Goal: Task Accomplishment & Management: Use online tool/utility

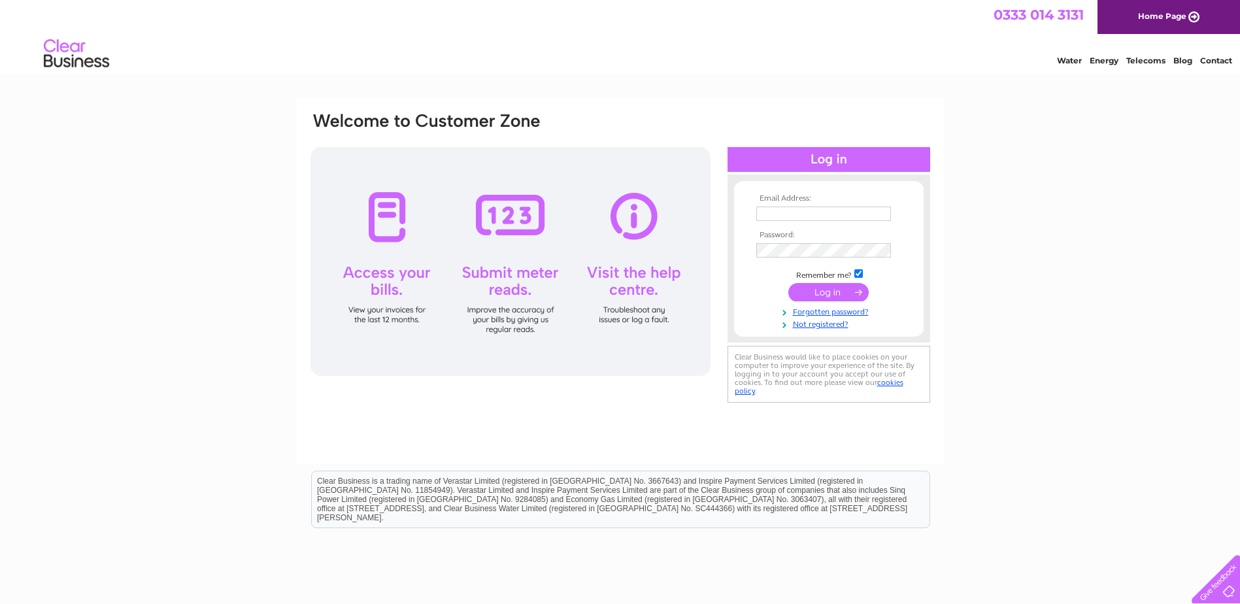
click at [801, 212] on input "text" at bounding box center [823, 214] width 135 height 14
type input "amanda@thefootballnation.co.uk"
click at [788, 284] on input "submit" at bounding box center [828, 293] width 80 height 18
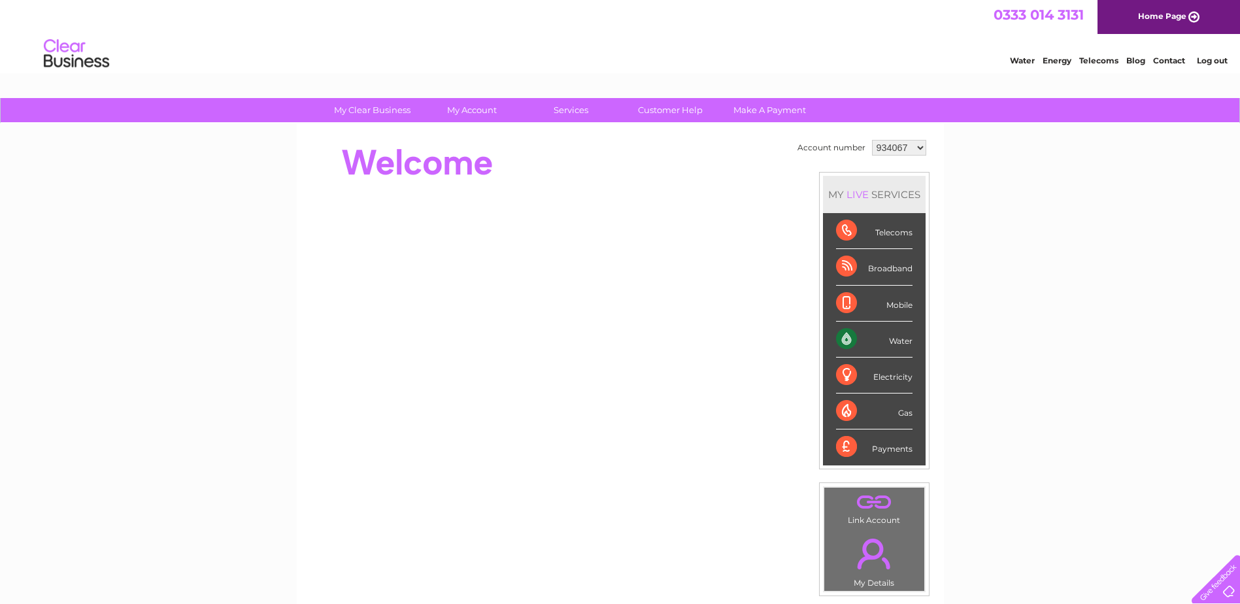
click at [906, 145] on select "934067 989256 989257 996790 1089061" at bounding box center [899, 148] width 54 height 16
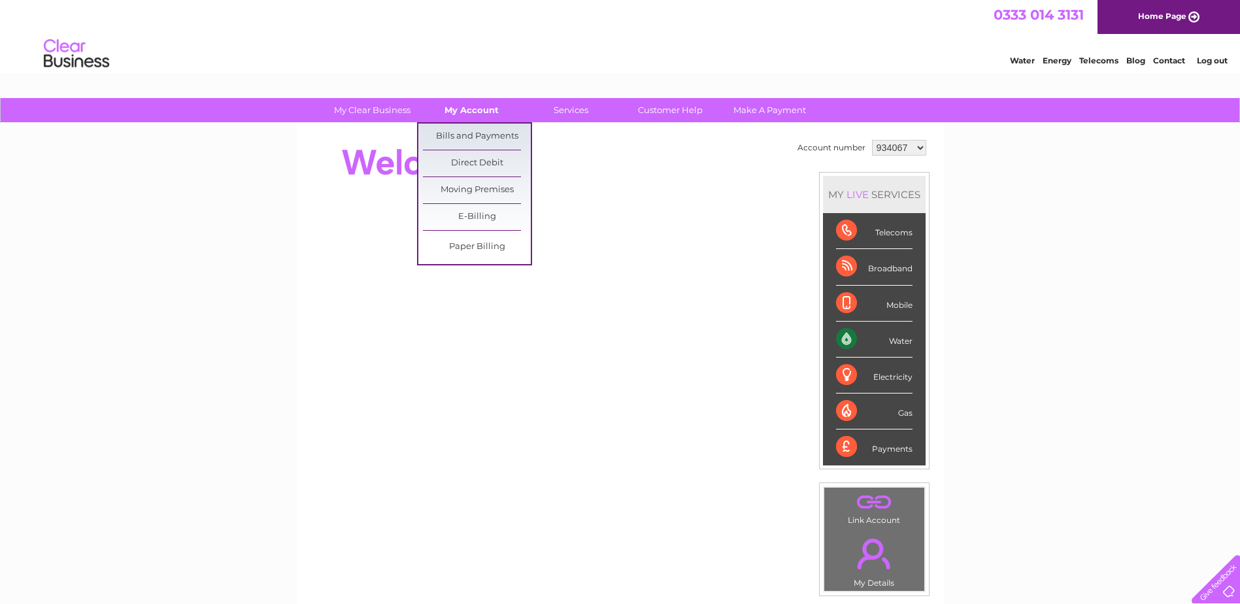
click at [461, 109] on link "My Account" at bounding box center [472, 110] width 108 height 24
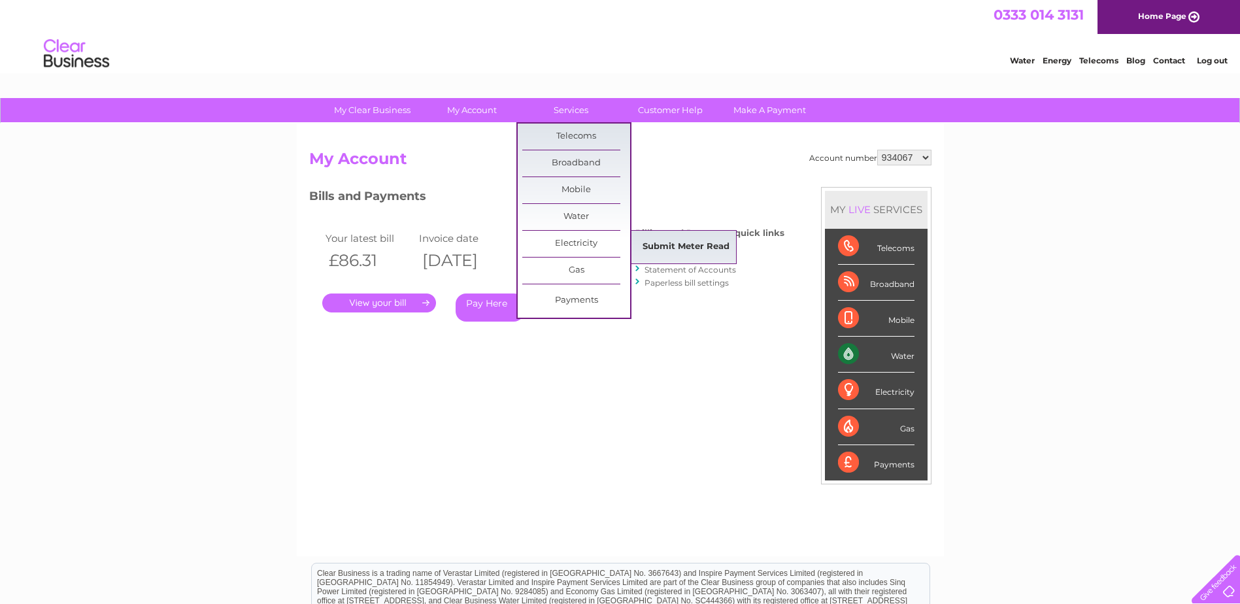
click at [685, 242] on link "Submit Meter Read" at bounding box center [686, 247] width 108 height 26
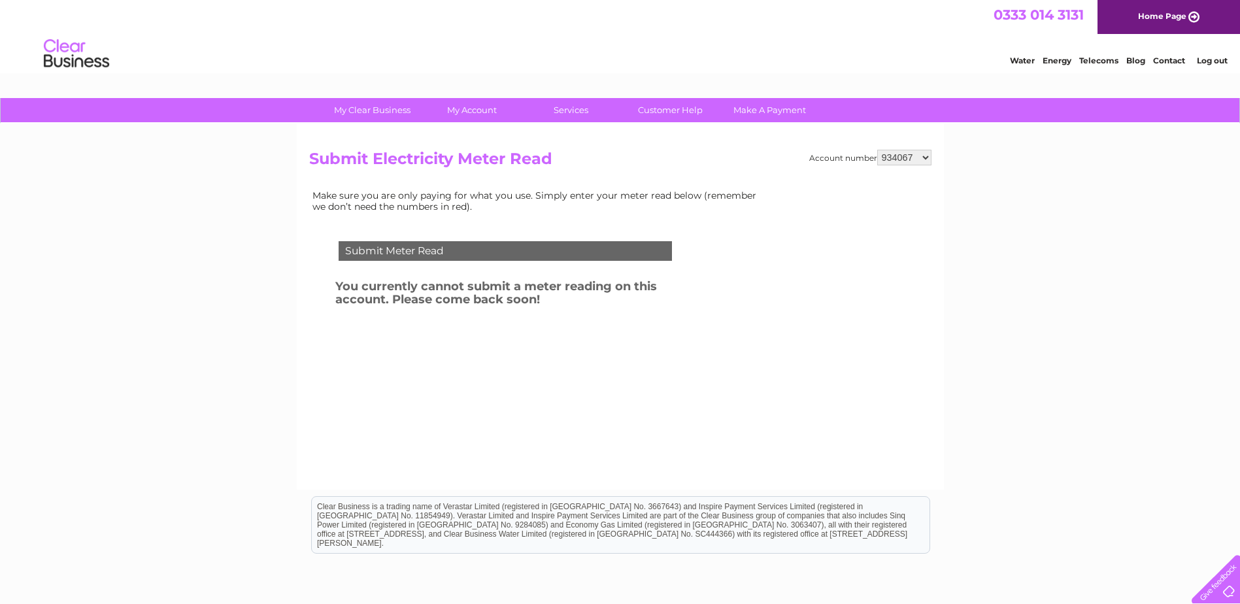
click at [914, 153] on select "934067 989256 989257 996790 1089061" at bounding box center [904, 158] width 54 height 16
select select "1089061"
click at [877, 150] on select "934067 989256 989257 996790 1089061" at bounding box center [904, 158] width 54 height 16
click at [892, 156] on select "934067 989256 989257 996790 1089061" at bounding box center [904, 158] width 54 height 16
select select "934067"
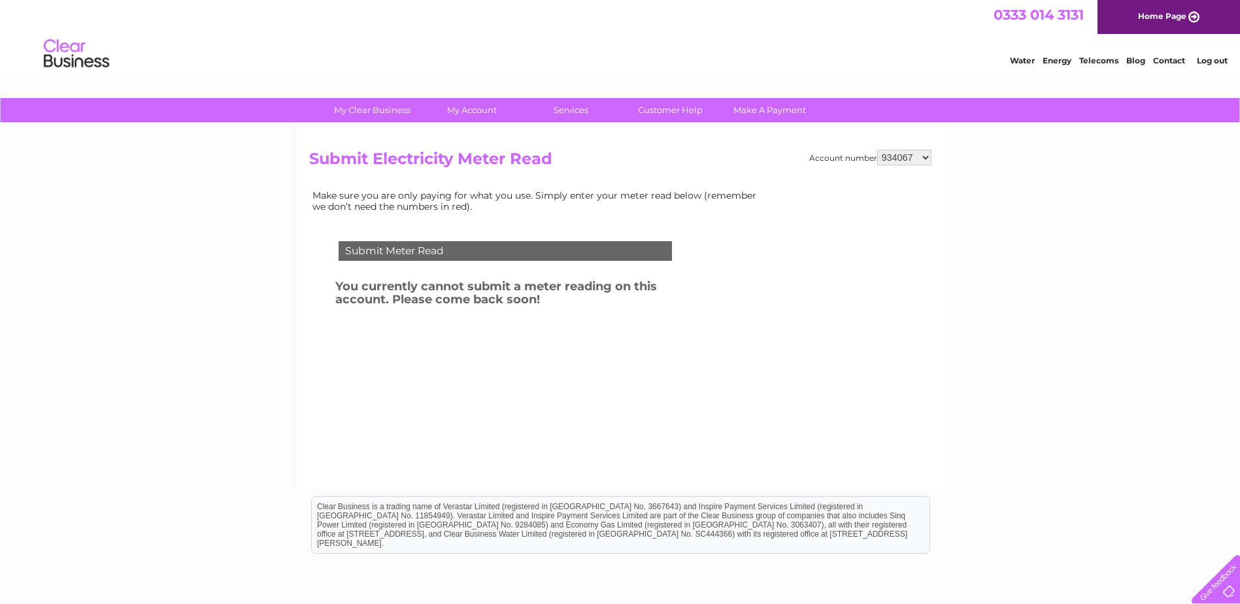
click at [877, 150] on select "934067 989256 989257 996790 1089061" at bounding box center [904, 158] width 54 height 16
drag, startPoint x: 0, startPoint y: 0, endPoint x: 911, endPoint y: 165, distance: 925.3
click at [913, 158] on select "934067 989256 989257 996790 1089061" at bounding box center [904, 158] width 54 height 16
select select "989256"
click at [877, 150] on select "934067 989256 989257 996790 1089061" at bounding box center [904, 158] width 54 height 16
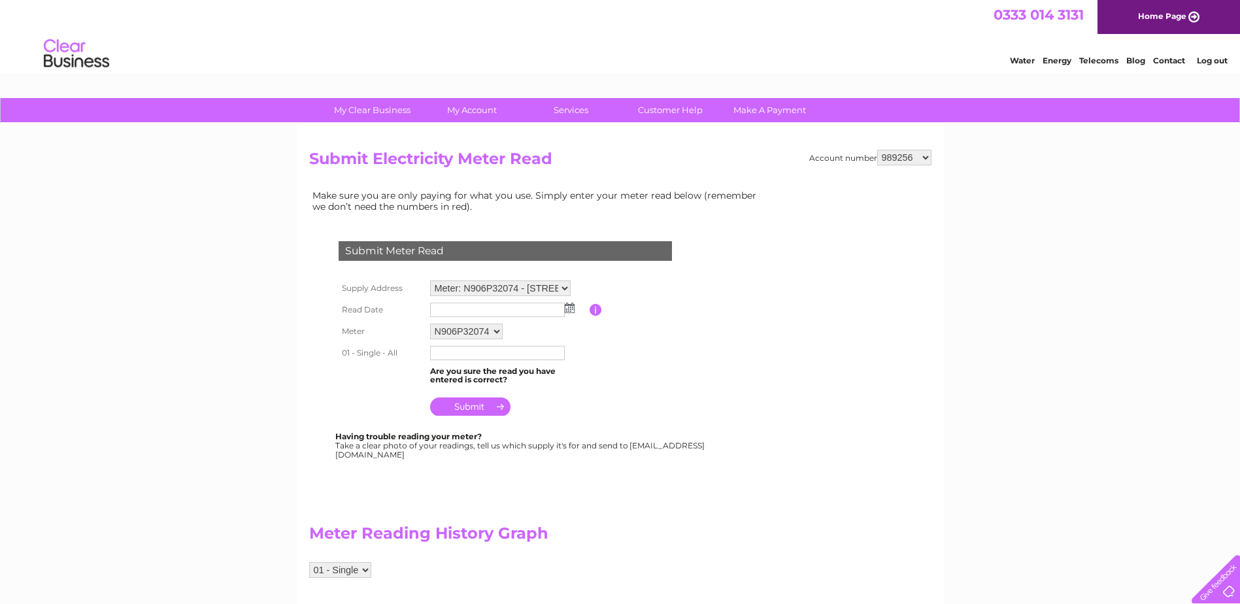
click at [571, 307] on img at bounding box center [570, 308] width 10 height 10
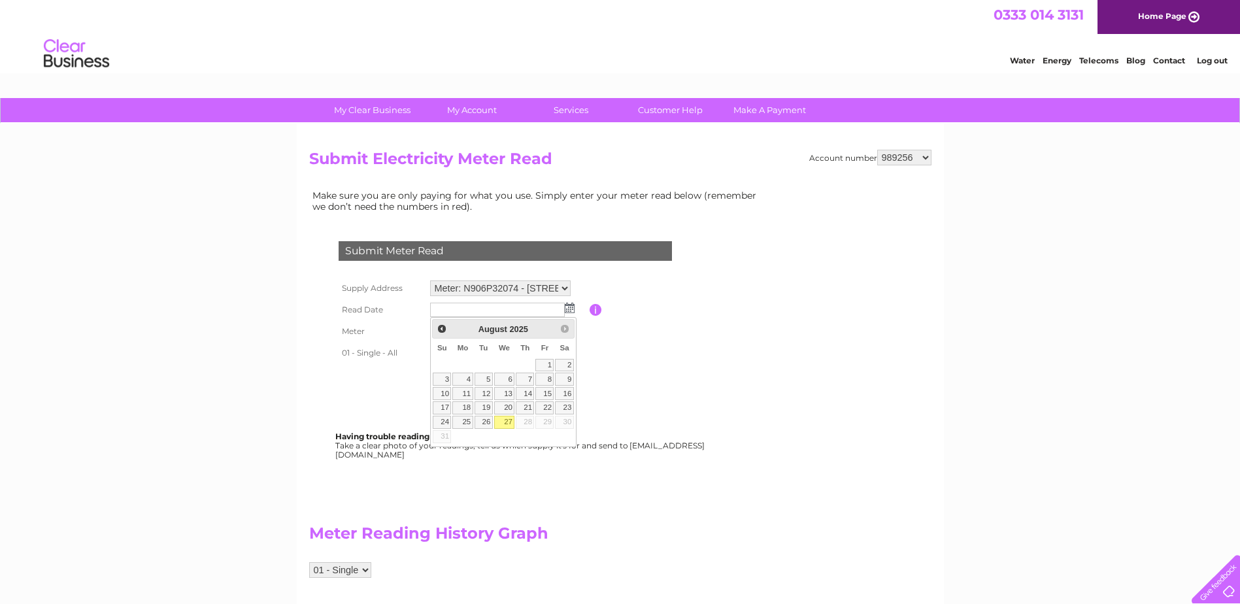
click at [506, 422] on link "27" at bounding box center [504, 422] width 21 height 13
type input "2025/08/27"
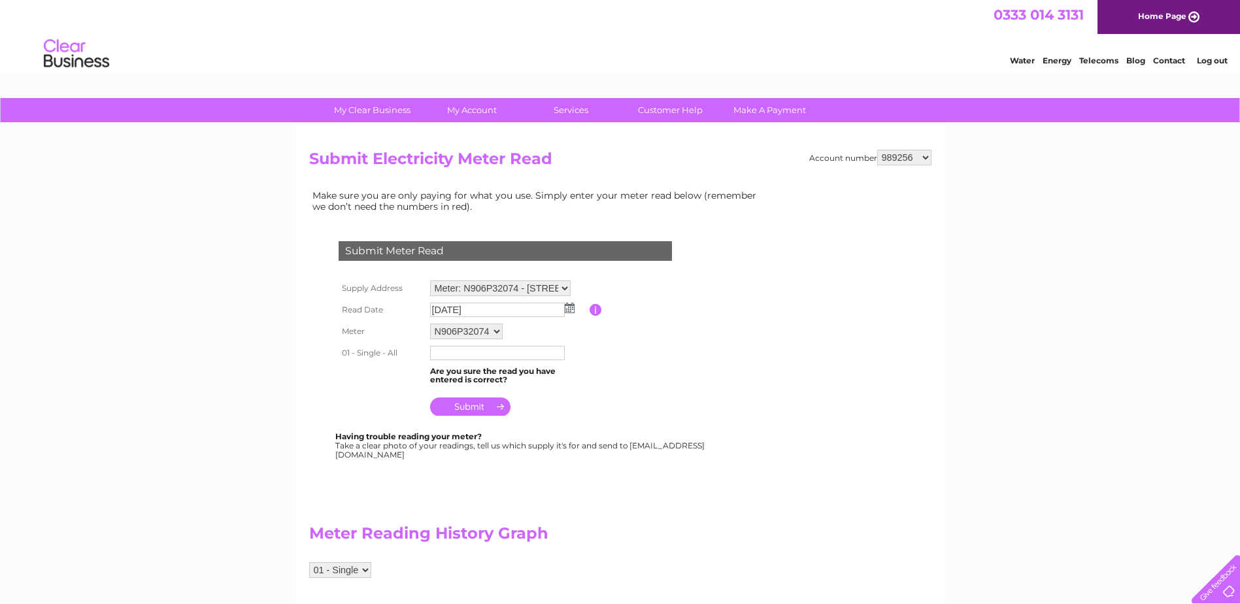
drag, startPoint x: 101, startPoint y: 371, endPoint x: 309, endPoint y: 391, distance: 208.2
click at [465, 354] on input "text" at bounding box center [498, 354] width 136 height 16
type input "182492"
click at [468, 405] on input "submit" at bounding box center [470, 408] width 80 height 18
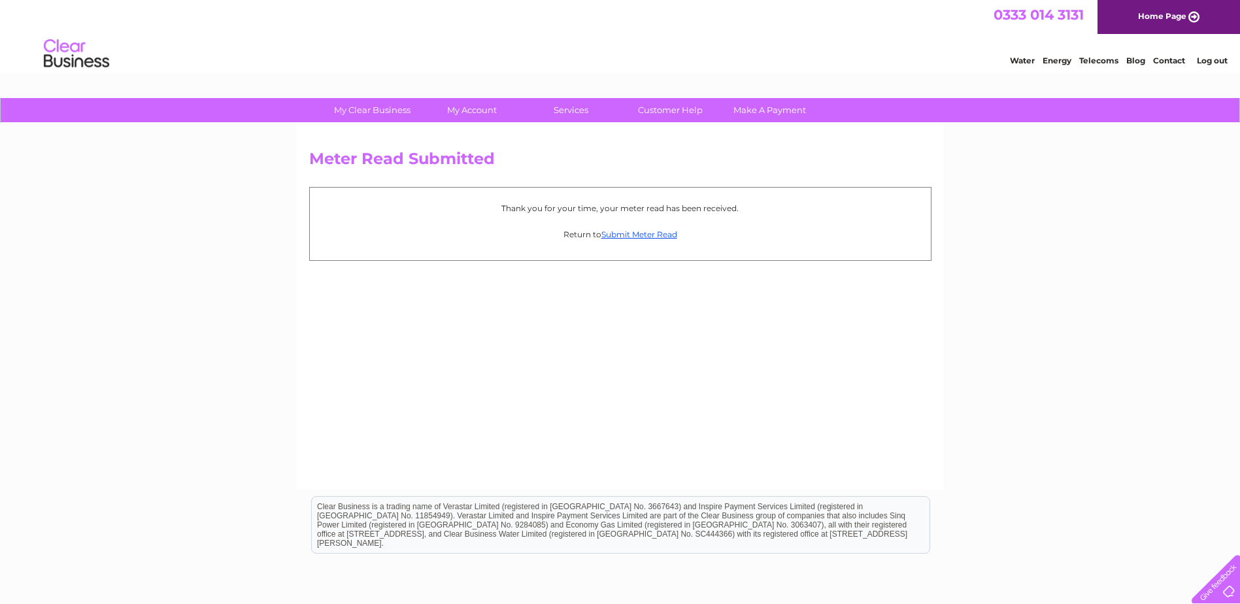
click at [1216, 56] on link "Log out" at bounding box center [1212, 61] width 31 height 10
